Goal: Answer question/provide support: Share knowledge or assist other users

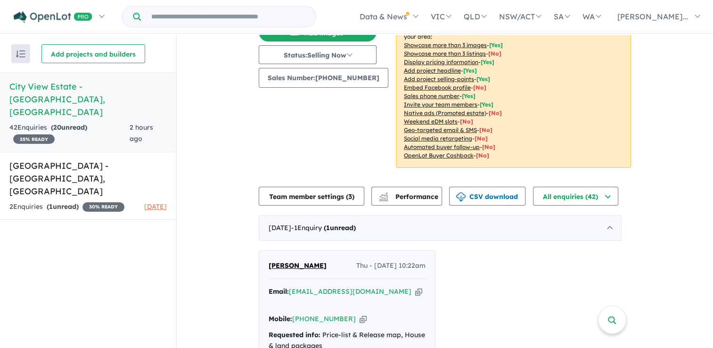
scroll to position [188, 0]
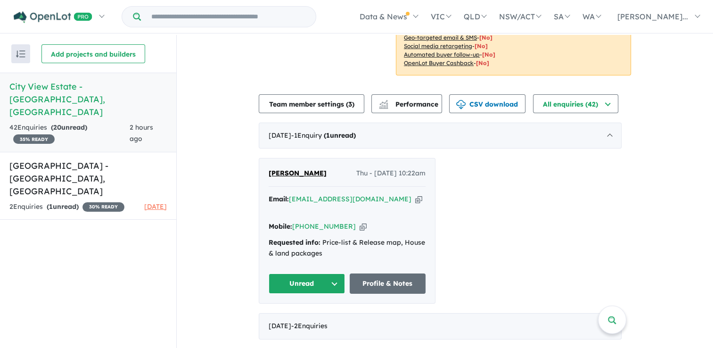
drag, startPoint x: 242, startPoint y: 180, endPoint x: 611, endPoint y: 253, distance: 375.9
click at [611, 253] on div "[PERSON_NAME] Thu - [DATE] 10:22am Email: [PERSON_NAME][EMAIL_ADDRESS][DOMAIN_N…" at bounding box center [440, 231] width 363 height 146
drag, startPoint x: 346, startPoint y: 200, endPoint x: 335, endPoint y: 201, distance: 10.4
click at [333, 273] on button "Unread" at bounding box center [306, 283] width 76 height 20
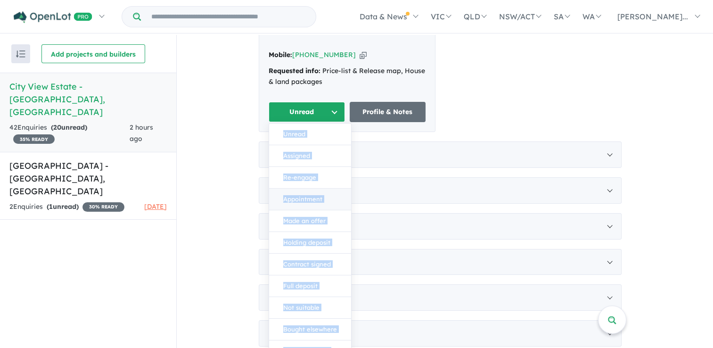
scroll to position [330, 0]
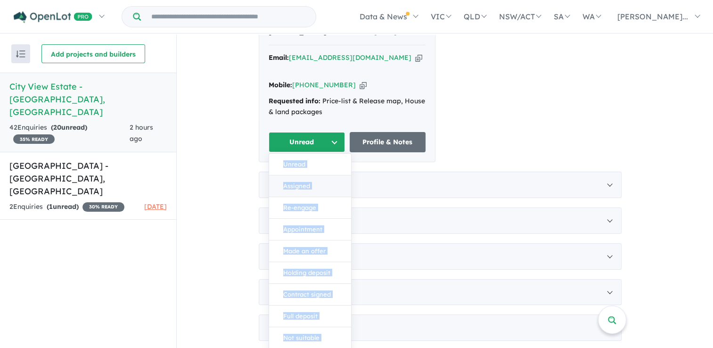
click at [297, 175] on button "Assigned" at bounding box center [310, 186] width 82 height 22
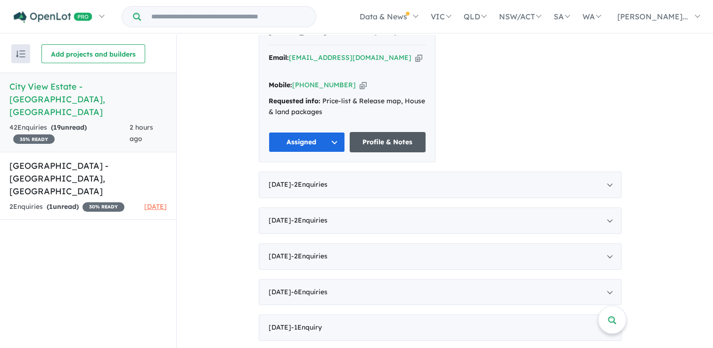
click at [405, 132] on link "Profile & Notes" at bounding box center [387, 142] width 76 height 20
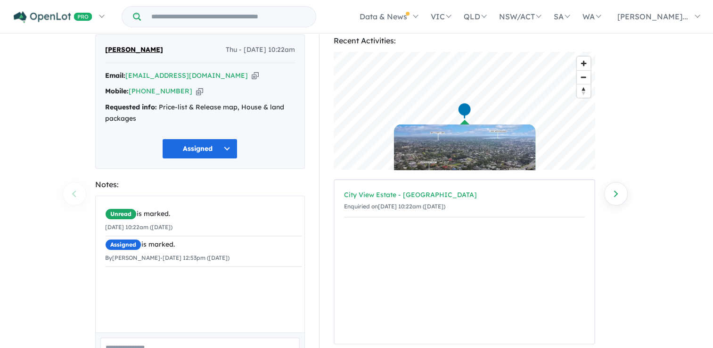
scroll to position [47, 0]
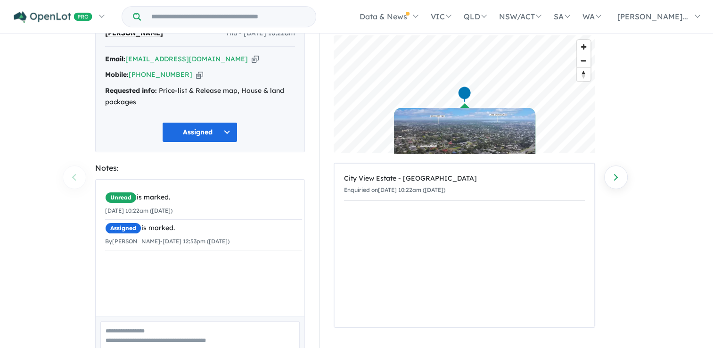
click at [363, 216] on div "City View Estate - Ballarat North Enquiried on 21/08/2025 10:22am (Thursday)" at bounding box center [464, 244] width 260 height 163
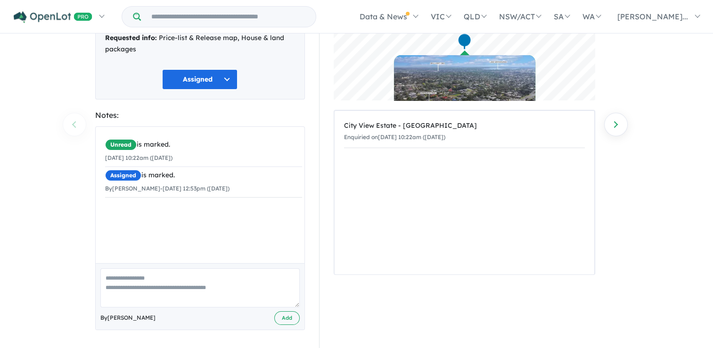
click at [161, 201] on div "Unread is marked. 21/08/2025 10:22am (Thursday) Assigned is marked. By David Fa…" at bounding box center [204, 167] width 216 height 80
click at [223, 187] on small "By David Falk - 21/08/2025 12:53pm (Thursday)" at bounding box center [167, 188] width 124 height 7
click at [113, 280] on textarea at bounding box center [199, 287] width 199 height 39
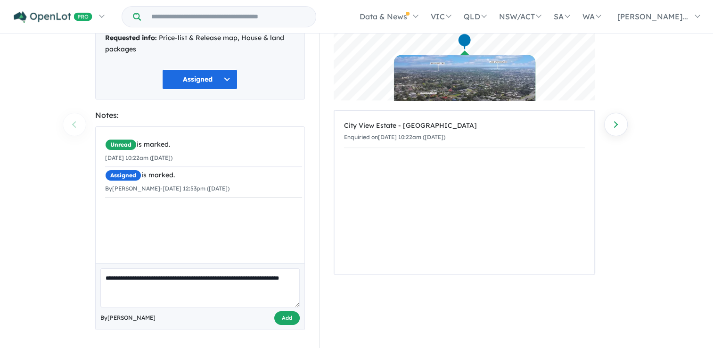
type textarea "**********"
click at [282, 317] on button "Add" at bounding box center [286, 318] width 25 height 14
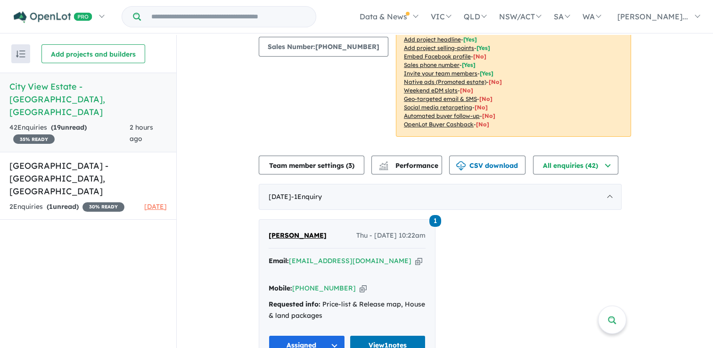
scroll to position [141, 0]
